Goal: Register for event/course

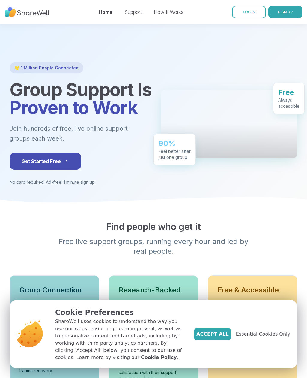
click at [60, 159] on span "Get Started Free" at bounding box center [46, 160] width 48 height 7
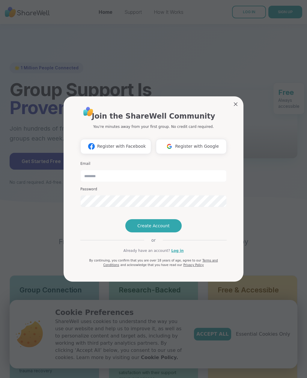
click at [181, 143] on span "Register with Google" at bounding box center [197, 146] width 44 height 6
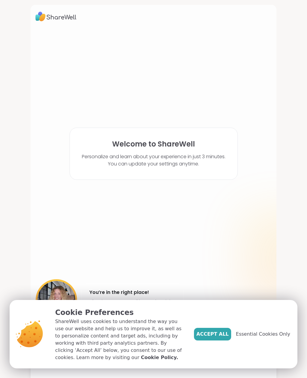
click at [219, 333] on span "Accept All" at bounding box center [212, 333] width 32 height 7
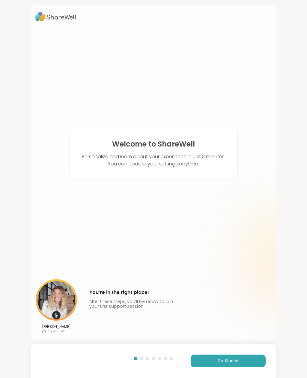
click at [216, 361] on button "Get Started" at bounding box center [228, 360] width 75 height 13
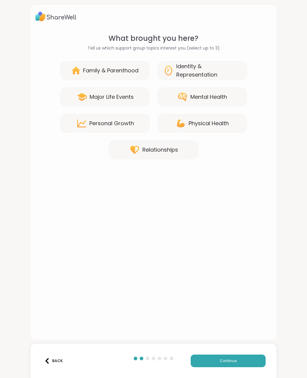
click at [227, 97] on div "Mental Health" at bounding box center [208, 97] width 37 height 8
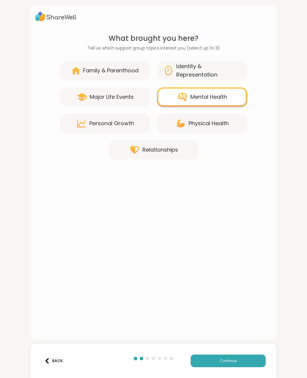
click at [227, 358] on span "Continue" at bounding box center [228, 360] width 17 height 5
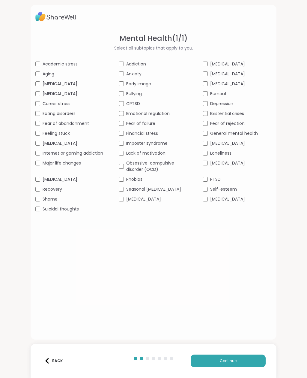
click at [203, 166] on div "[MEDICAL_DATA]" at bounding box center [237, 163] width 69 height 6
click at [211, 192] on span "Self-esteem" at bounding box center [223, 189] width 27 height 6
click at [148, 202] on span "[MEDICAL_DATA]" at bounding box center [143, 199] width 35 height 6
click at [150, 136] on span "Financial stress" at bounding box center [142, 133] width 32 height 6
click at [148, 127] on span "Fear of failure" at bounding box center [140, 123] width 29 height 6
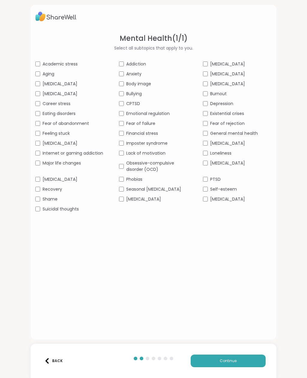
click at [62, 107] on span "Career stress" at bounding box center [57, 103] width 28 height 6
click at [59, 136] on span "Feeling stuck" at bounding box center [56, 133] width 27 height 6
click at [81, 127] on span "Fear of abandonment" at bounding box center [66, 123] width 46 height 6
click at [229, 360] on span "Continue" at bounding box center [228, 360] width 17 height 5
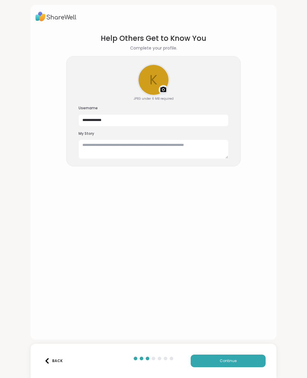
click at [227, 359] on span "Continue" at bounding box center [228, 360] width 17 height 5
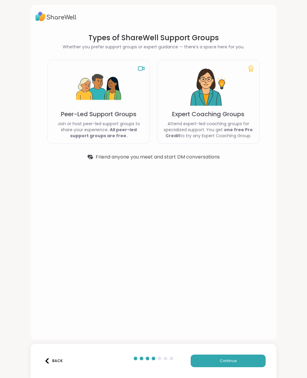
click at [232, 357] on button "Continue" at bounding box center [228, 360] width 75 height 13
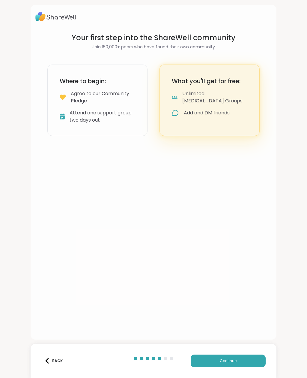
click at [230, 357] on button "Continue" at bounding box center [228, 360] width 75 height 13
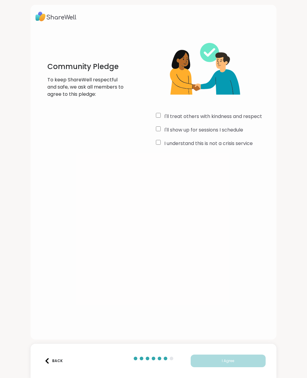
click at [161, 113] on div "I'll treat others with kindness and respect" at bounding box center [214, 116] width 116 height 7
click at [228, 359] on span "I Agree" at bounding box center [228, 360] width 12 height 5
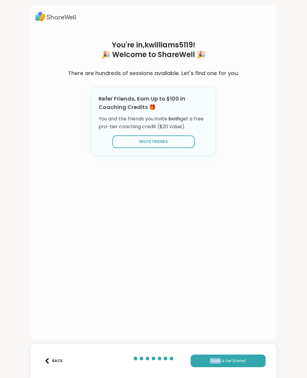
click at [232, 366] on button "Finish & Get Started" at bounding box center [228, 360] width 75 height 13
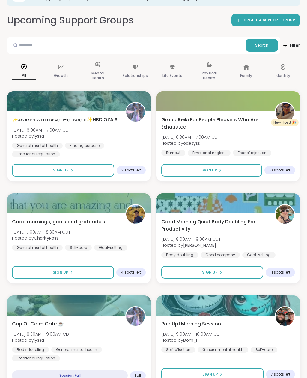
scroll to position [49, 0]
